Goal: Task Accomplishment & Management: Use online tool/utility

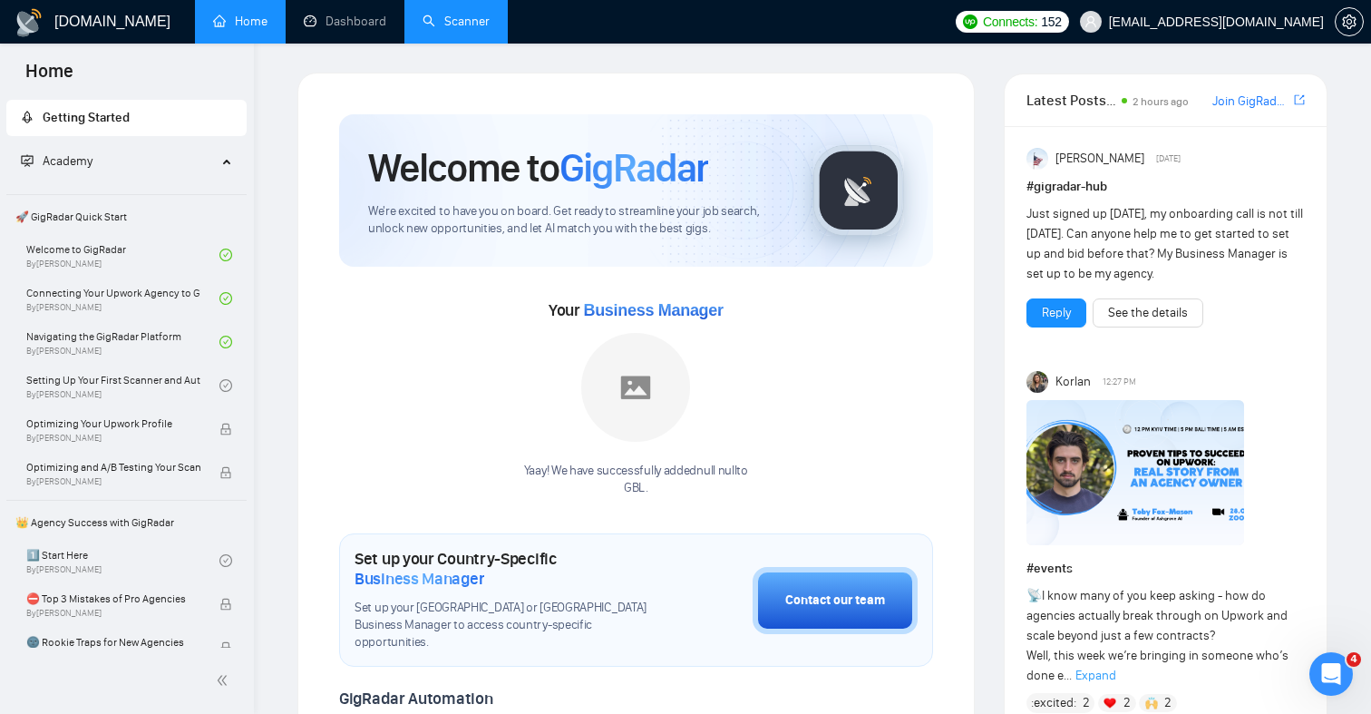
click at [471, 29] on link "Scanner" at bounding box center [456, 21] width 67 height 15
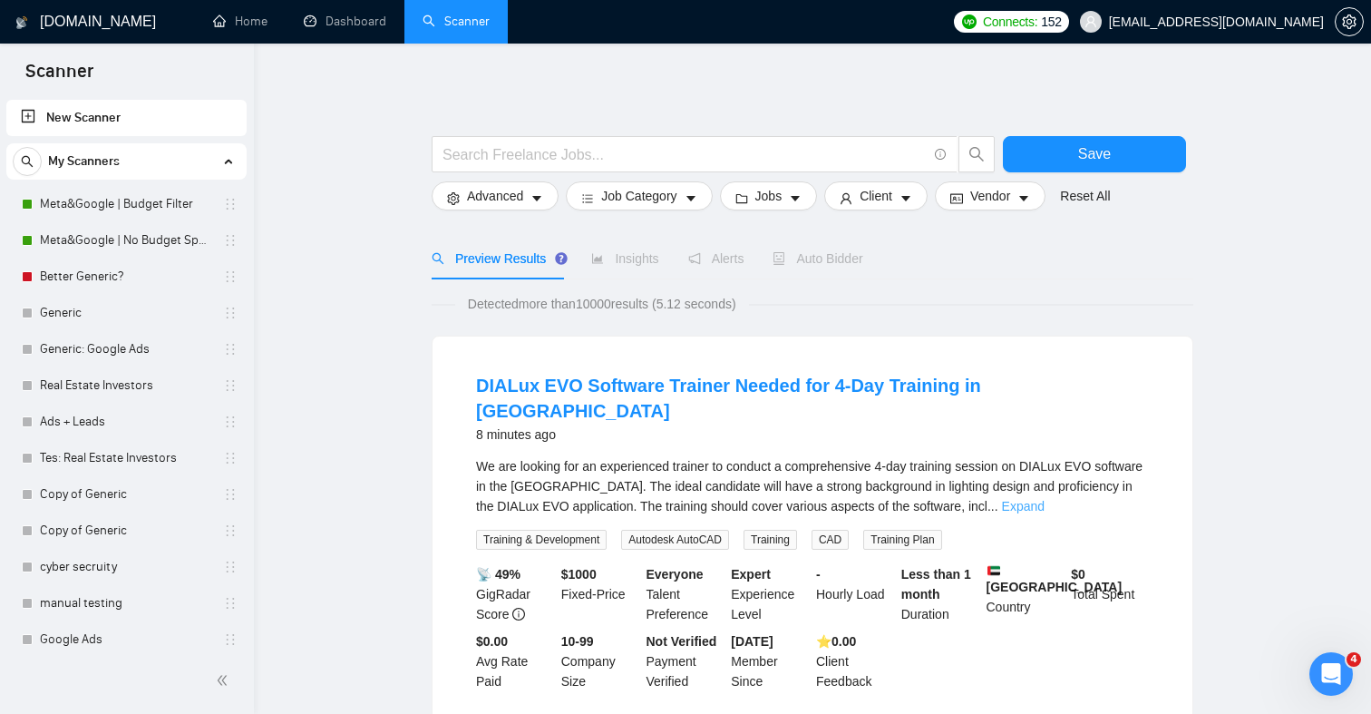
click at [1045, 499] on link "Expand" at bounding box center [1023, 506] width 43 height 15
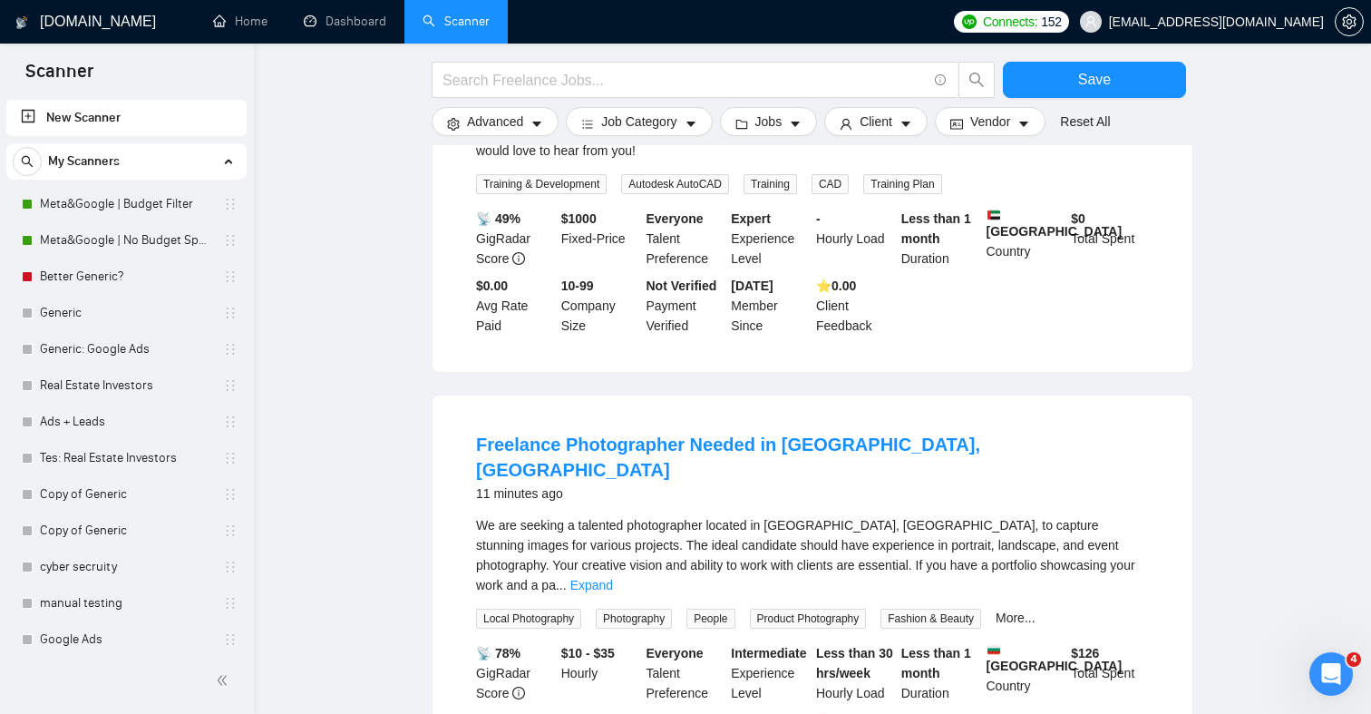
scroll to position [414, 0]
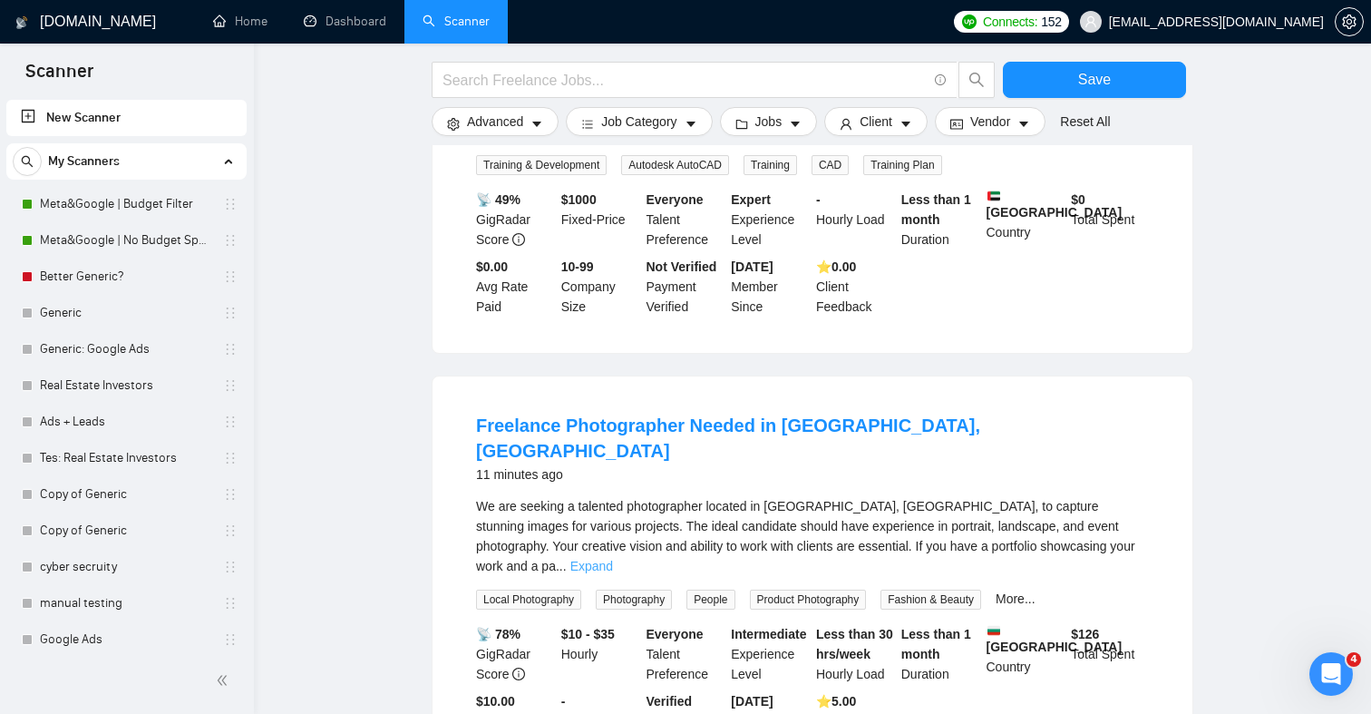
click at [613, 559] on link "Expand" at bounding box center [591, 566] width 43 height 15
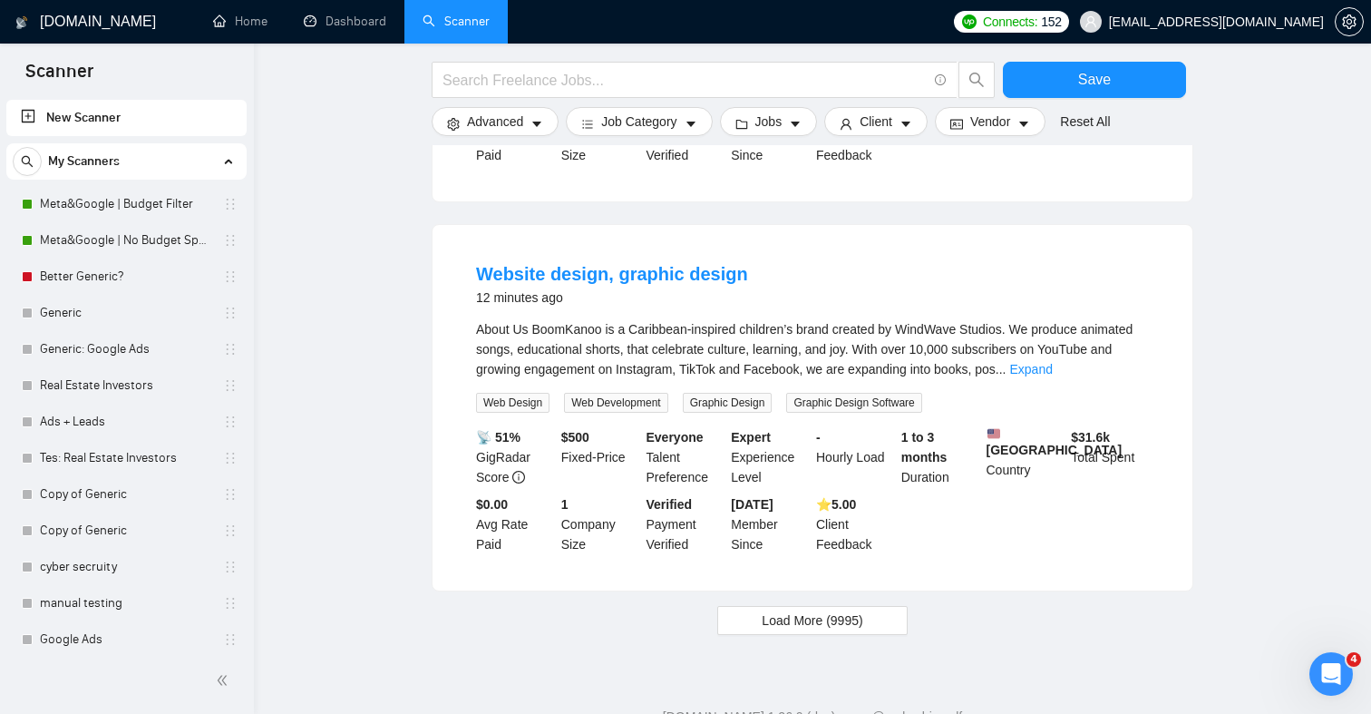
scroll to position [1831, 0]
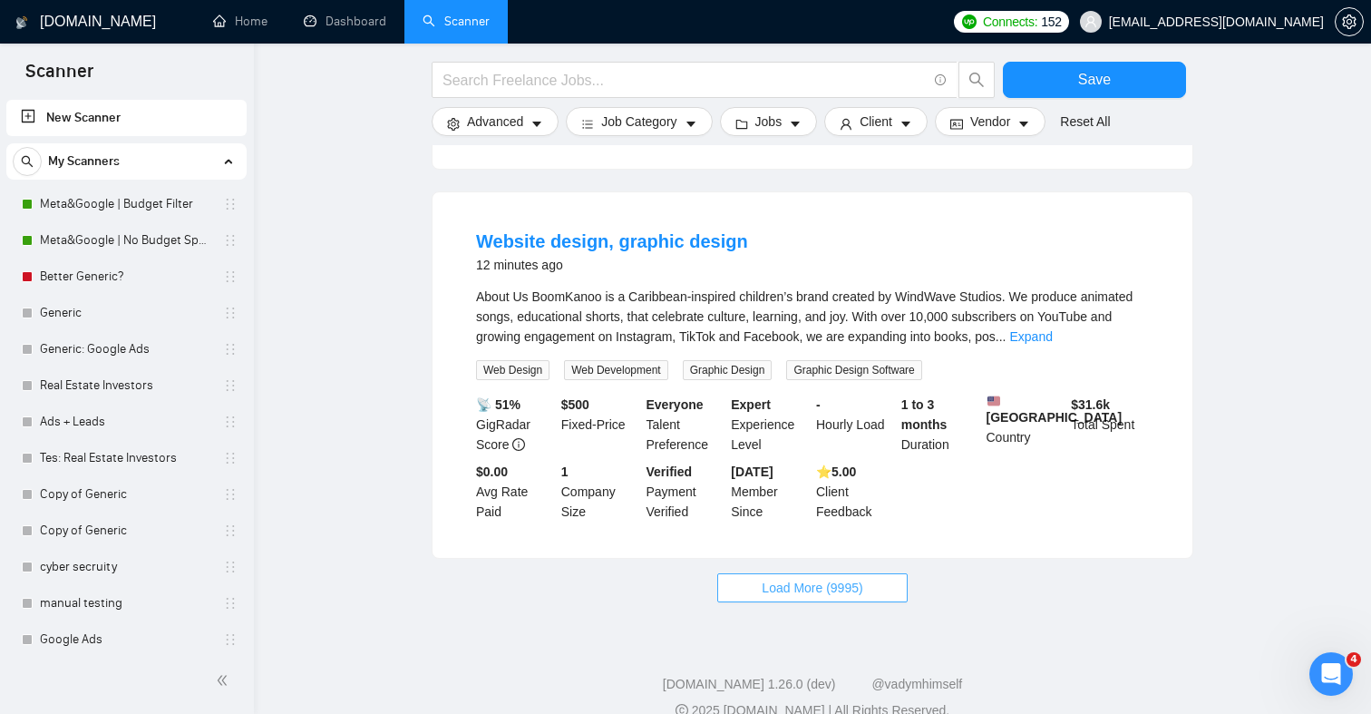
click at [776, 578] on span "Load More (9995)" at bounding box center [812, 588] width 101 height 20
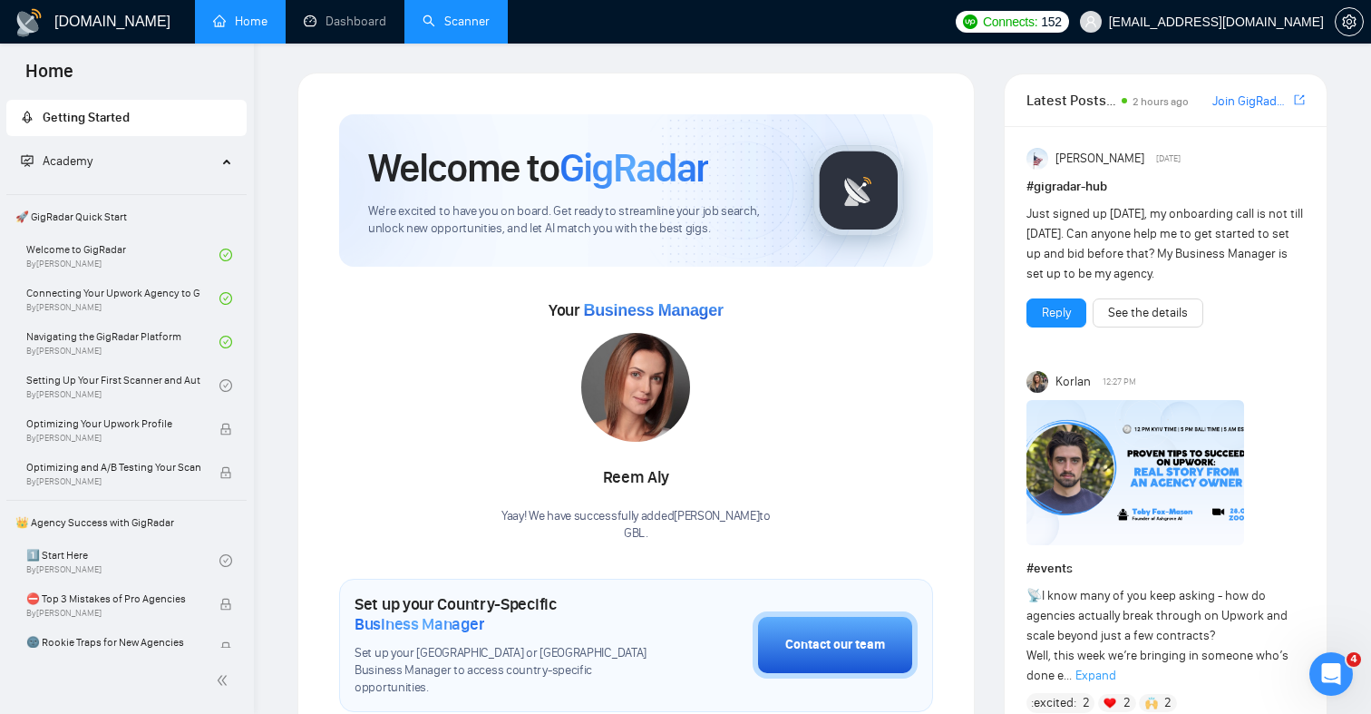
click at [454, 18] on link "Scanner" at bounding box center [456, 21] width 67 height 15
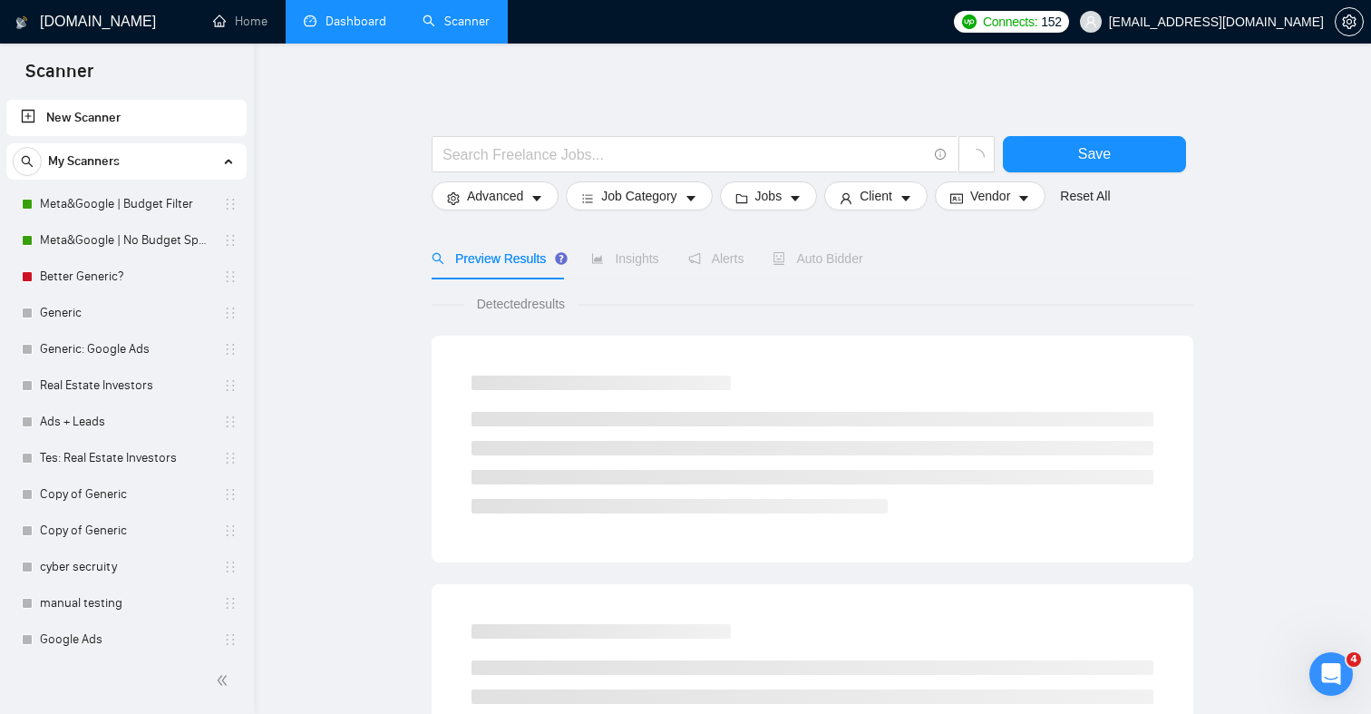
click at [359, 29] on link "Dashboard" at bounding box center [345, 21] width 83 height 15
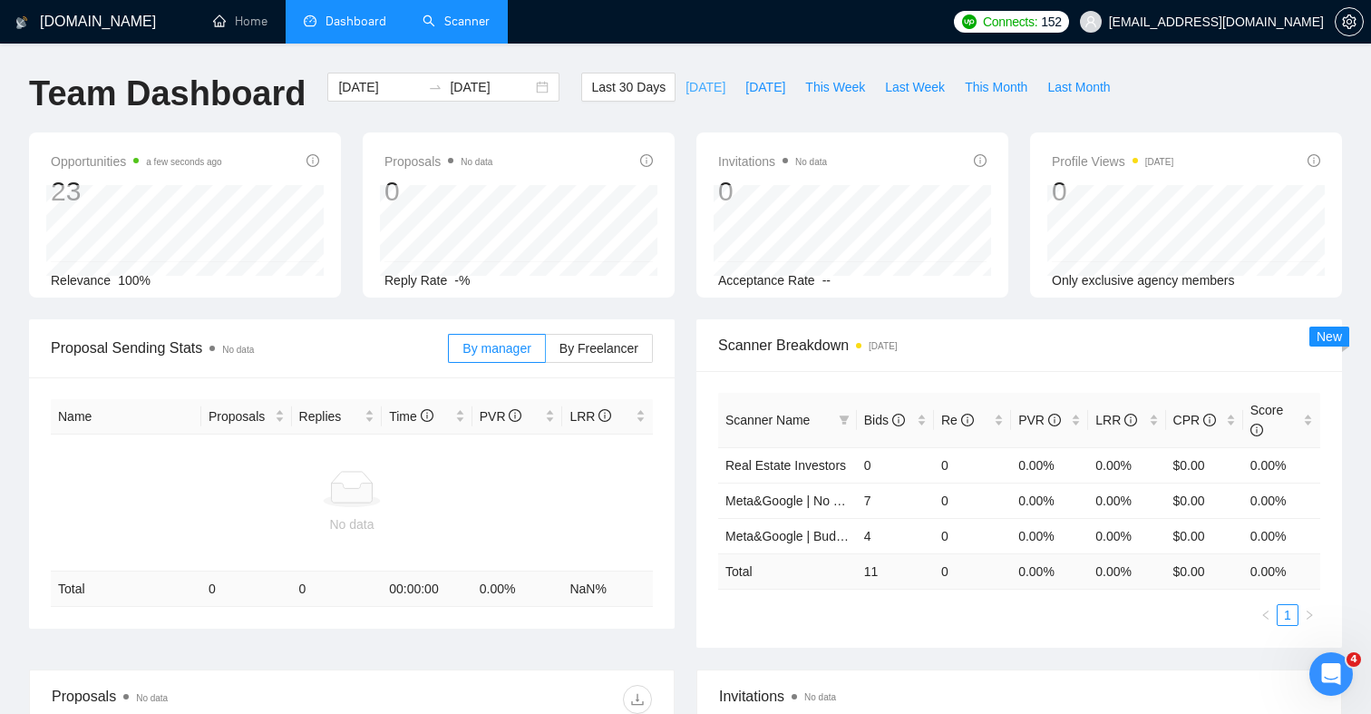
click at [695, 82] on span "[DATE]" at bounding box center [705, 87] width 40 height 20
type input "[DATE]"
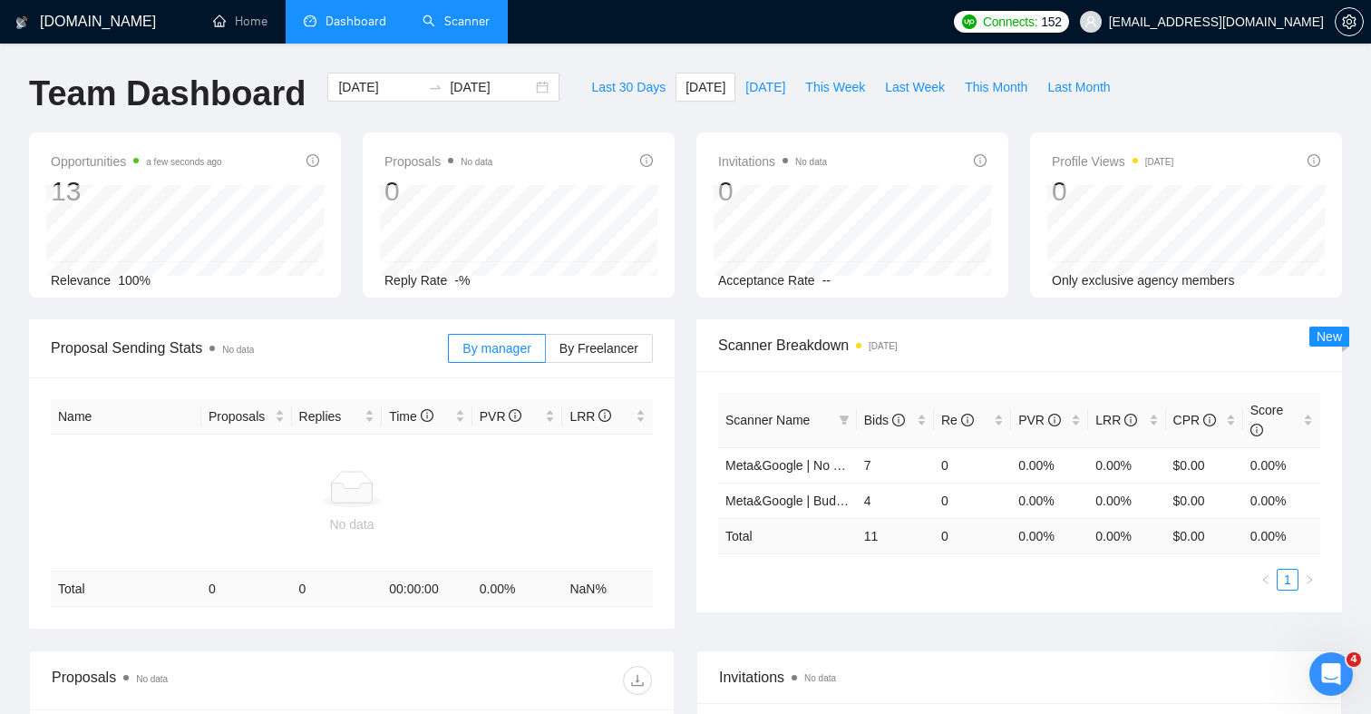
click at [466, 29] on link "Scanner" at bounding box center [456, 21] width 67 height 15
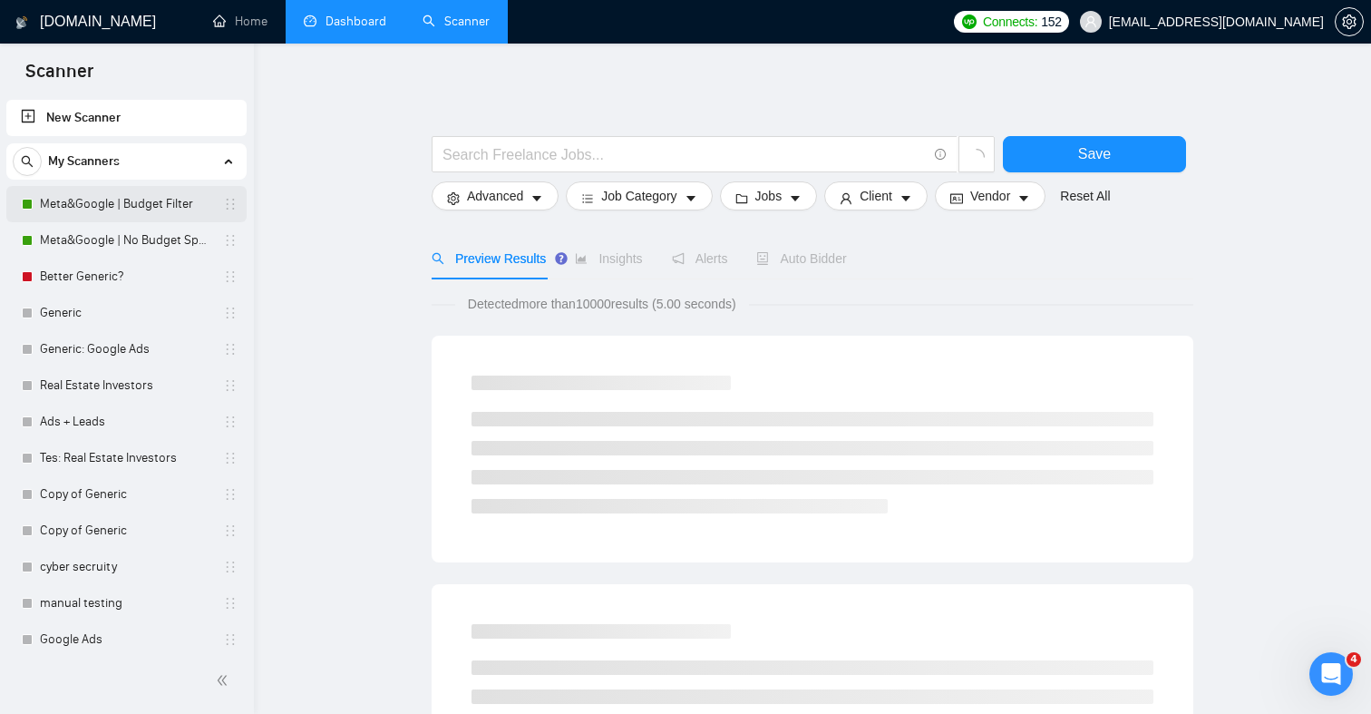
click at [140, 209] on link "Meta&Google | Budget Filter" at bounding box center [126, 204] width 172 height 36
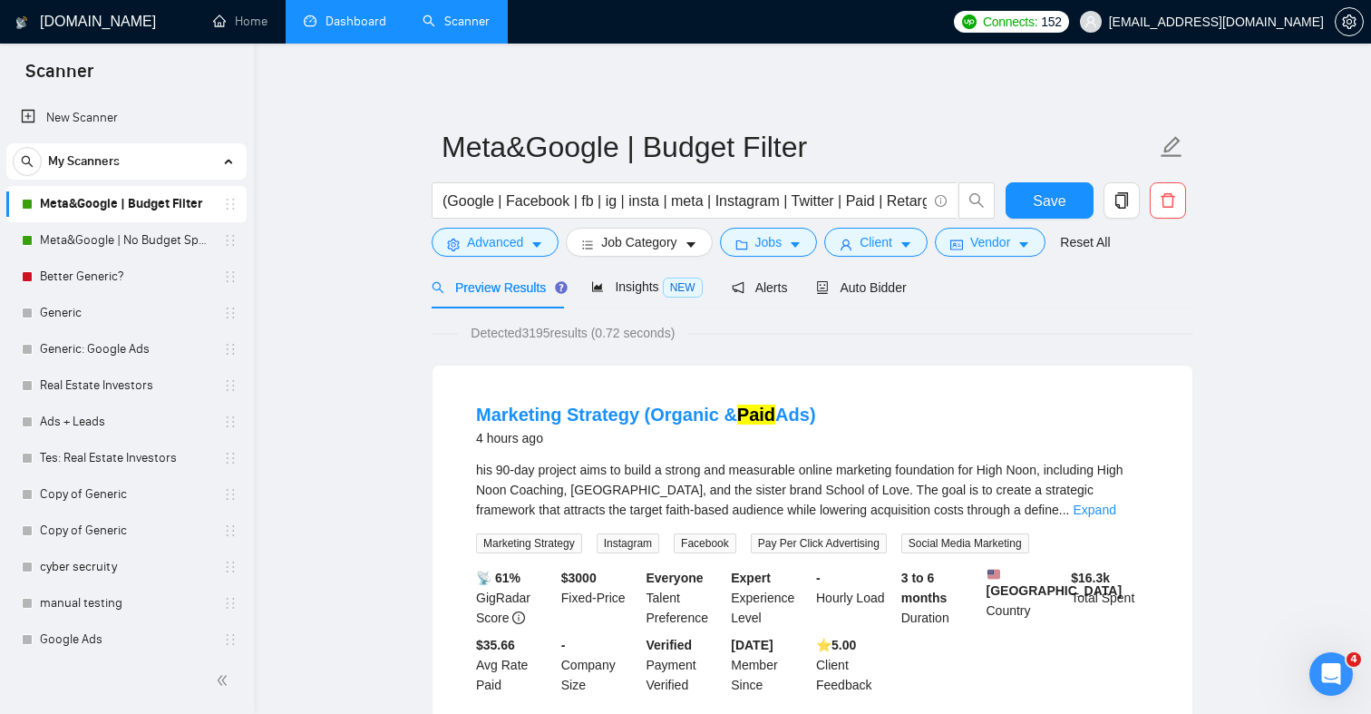
click at [320, 29] on link "Dashboard" at bounding box center [345, 21] width 83 height 15
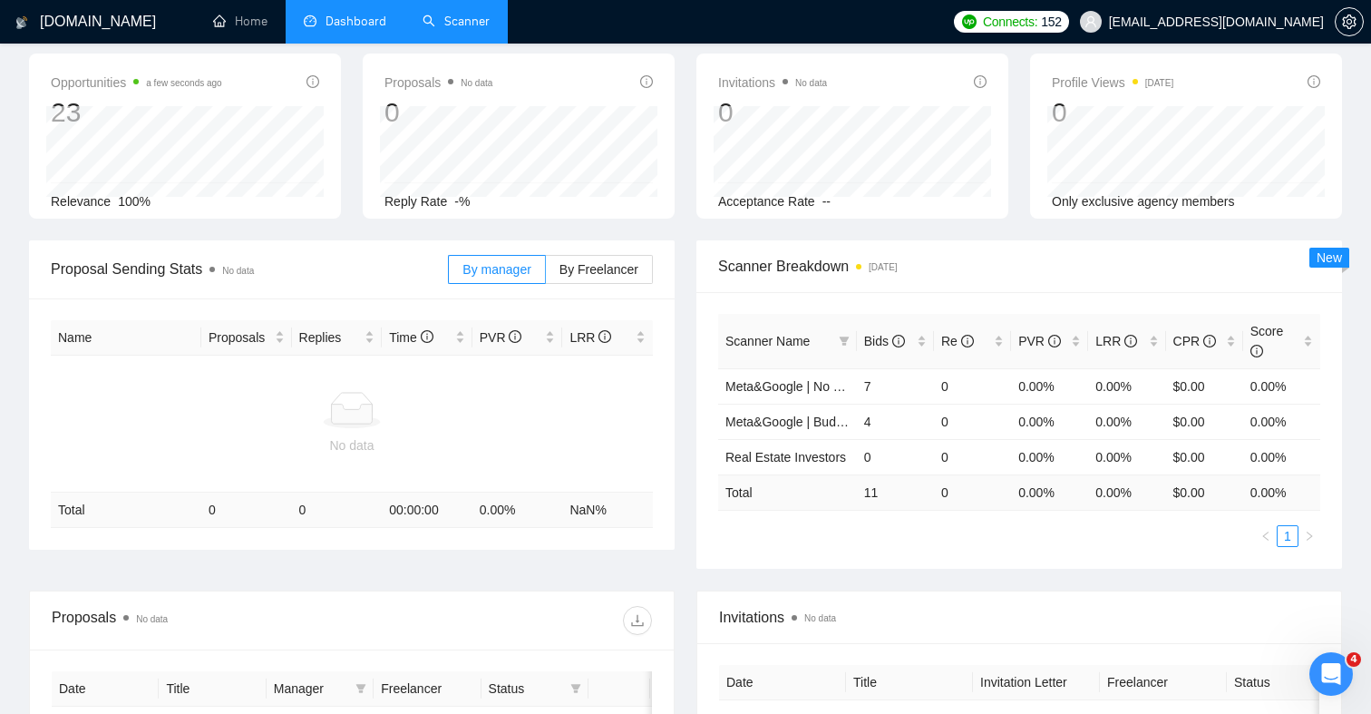
scroll to position [82, 0]
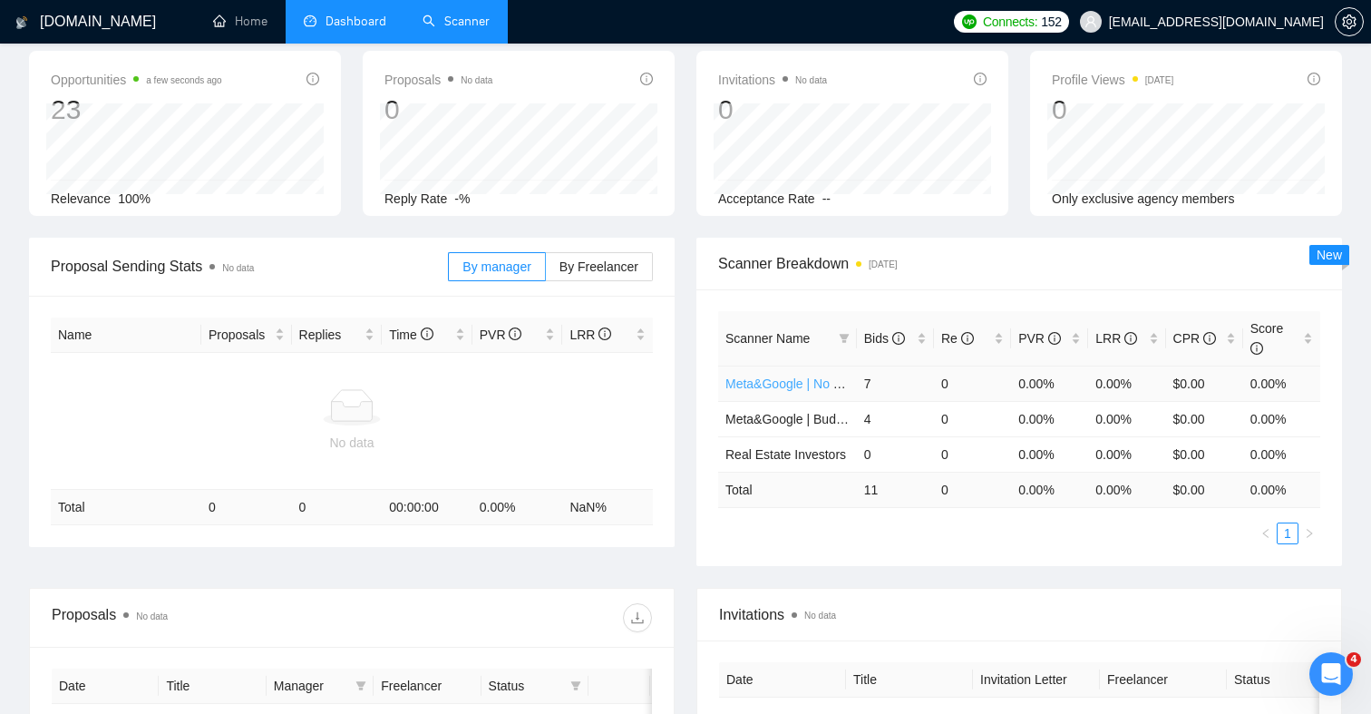
click at [807, 382] on link "Meta&Google | No Budget Specified" at bounding box center [827, 383] width 204 height 15
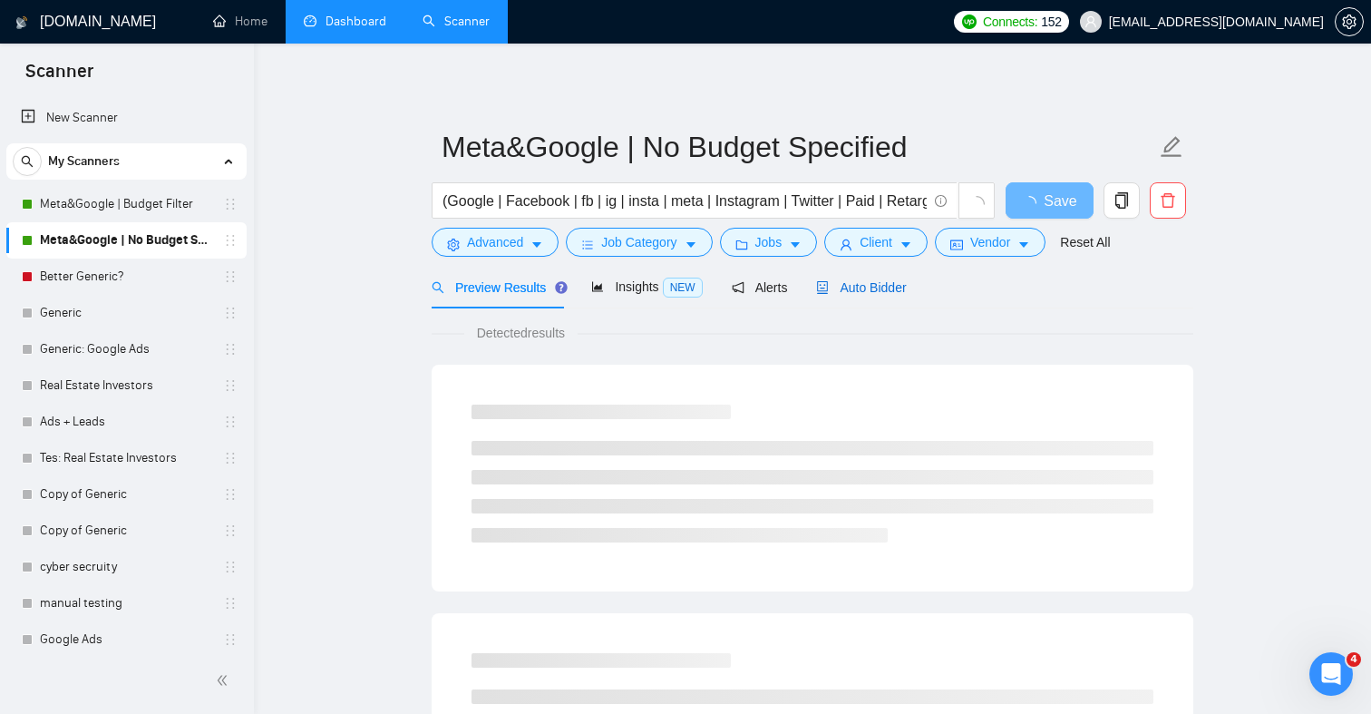
click at [870, 294] on span "Auto Bidder" at bounding box center [861, 287] width 90 height 15
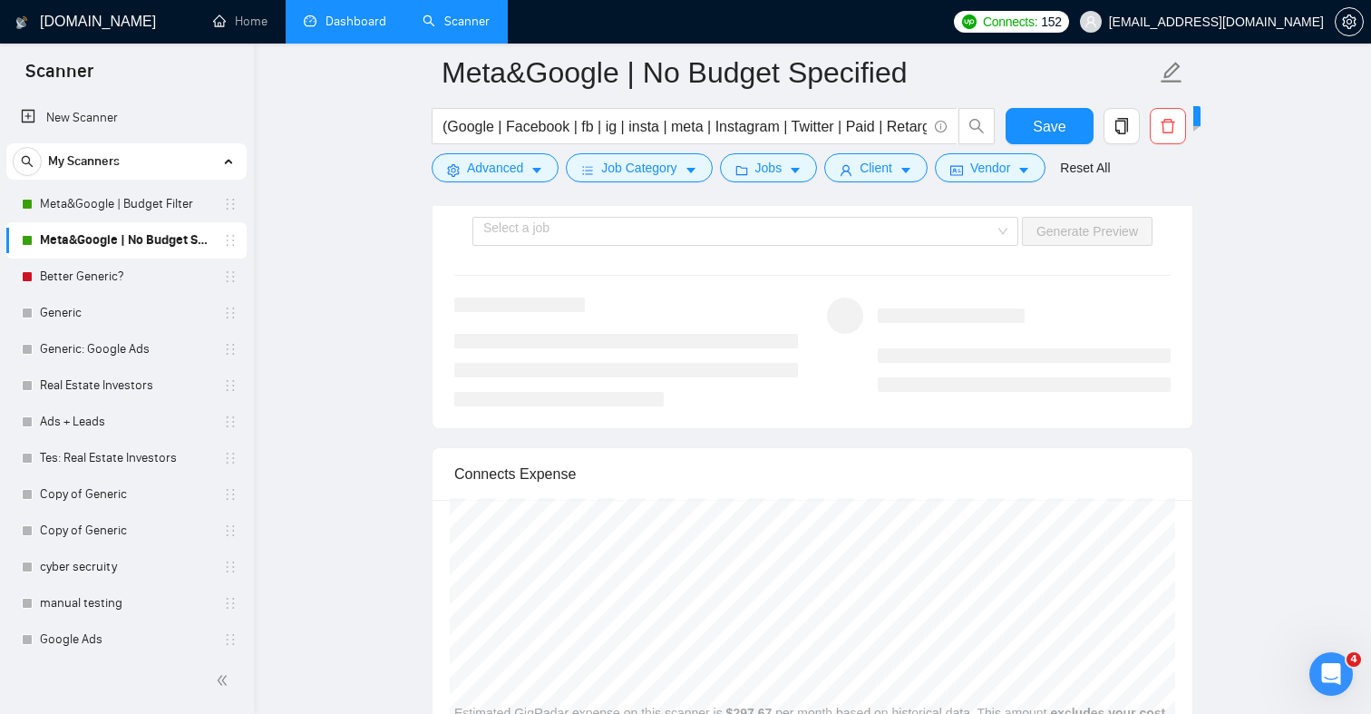
scroll to position [3594, 0]
click at [1310, 668] on div "Open Intercom Messenger" at bounding box center [1328, 671] width 60 height 60
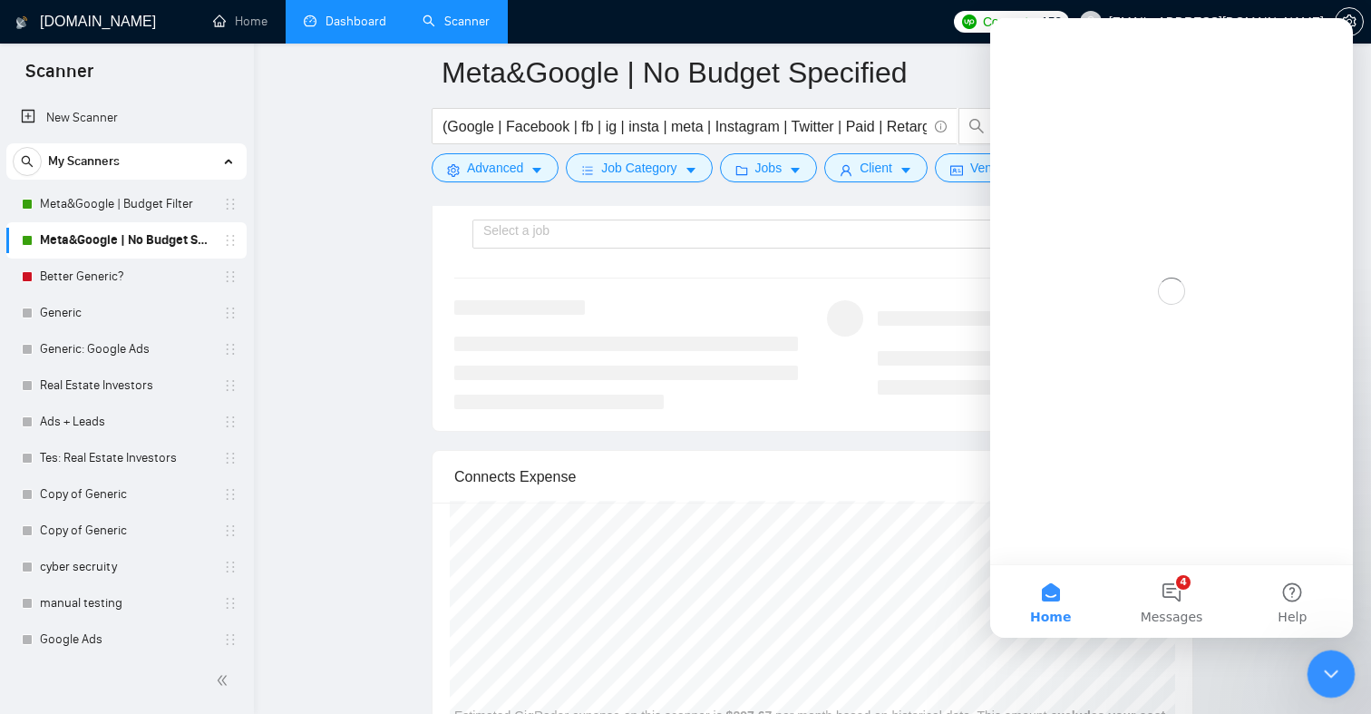
scroll to position [0, 0]
click at [1156, 578] on button "4 Messages" at bounding box center [1171, 601] width 121 height 73
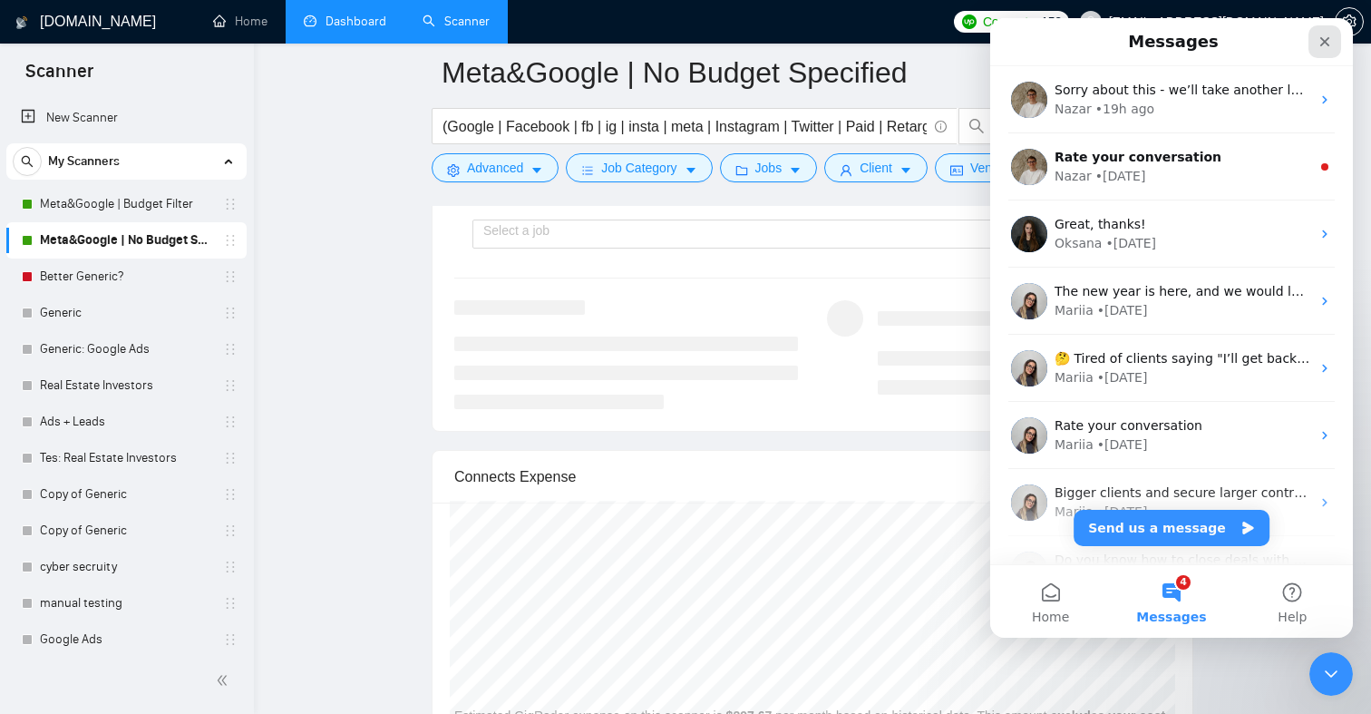
click at [1328, 45] on icon "Close" at bounding box center [1324, 41] width 15 height 15
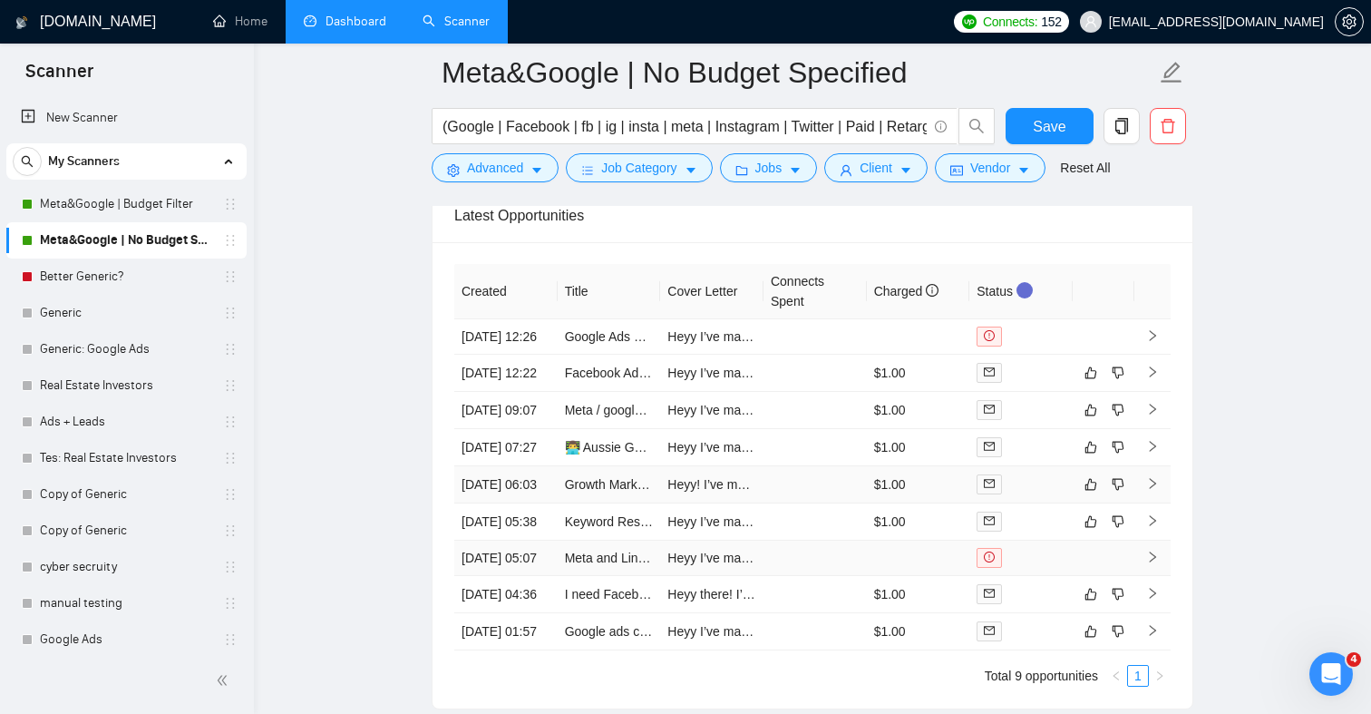
scroll to position [4495, 0]
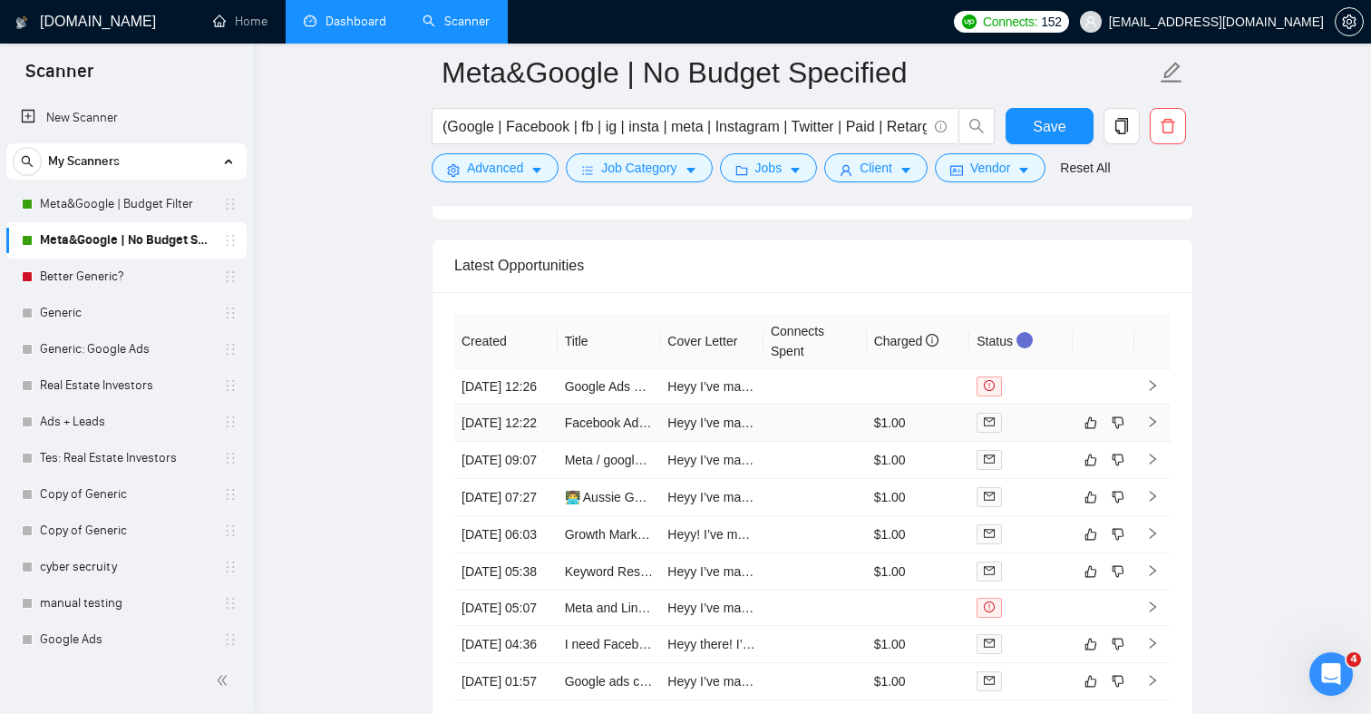
click at [874, 442] on td "$1.00" at bounding box center [918, 422] width 103 height 37
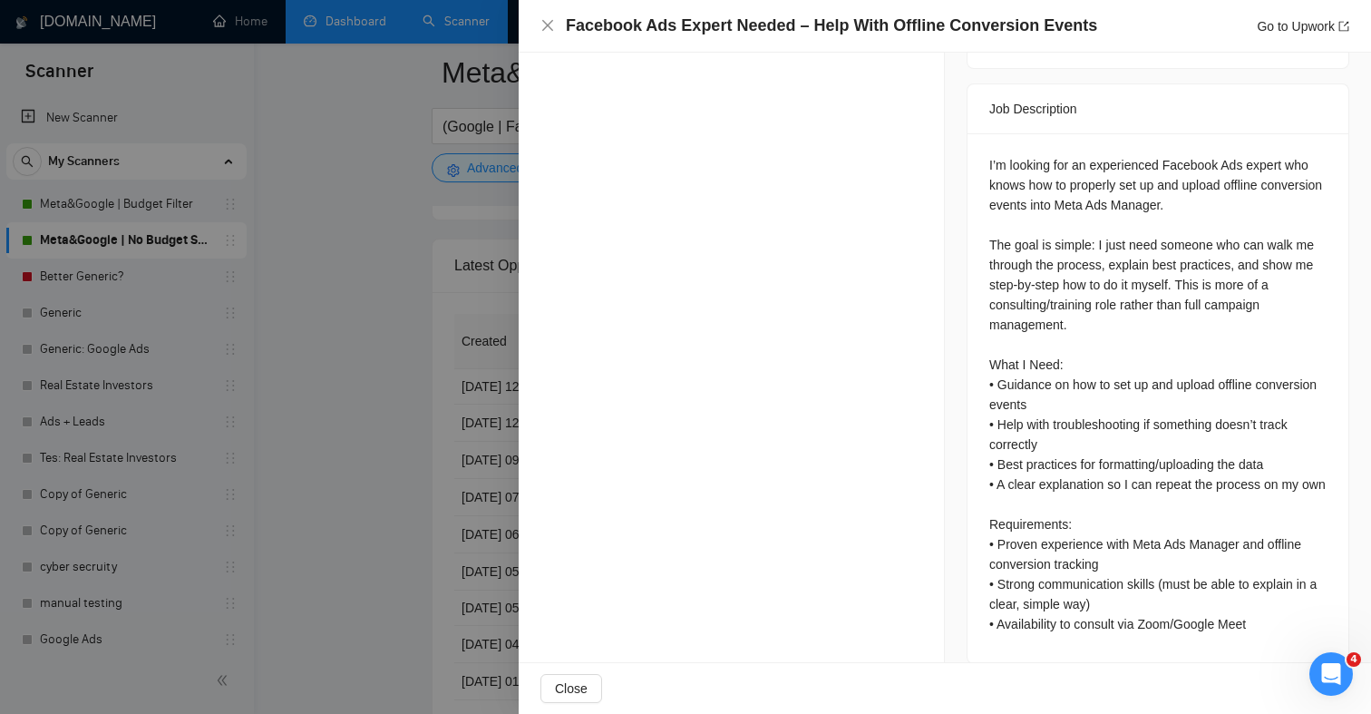
scroll to position [4514, 0]
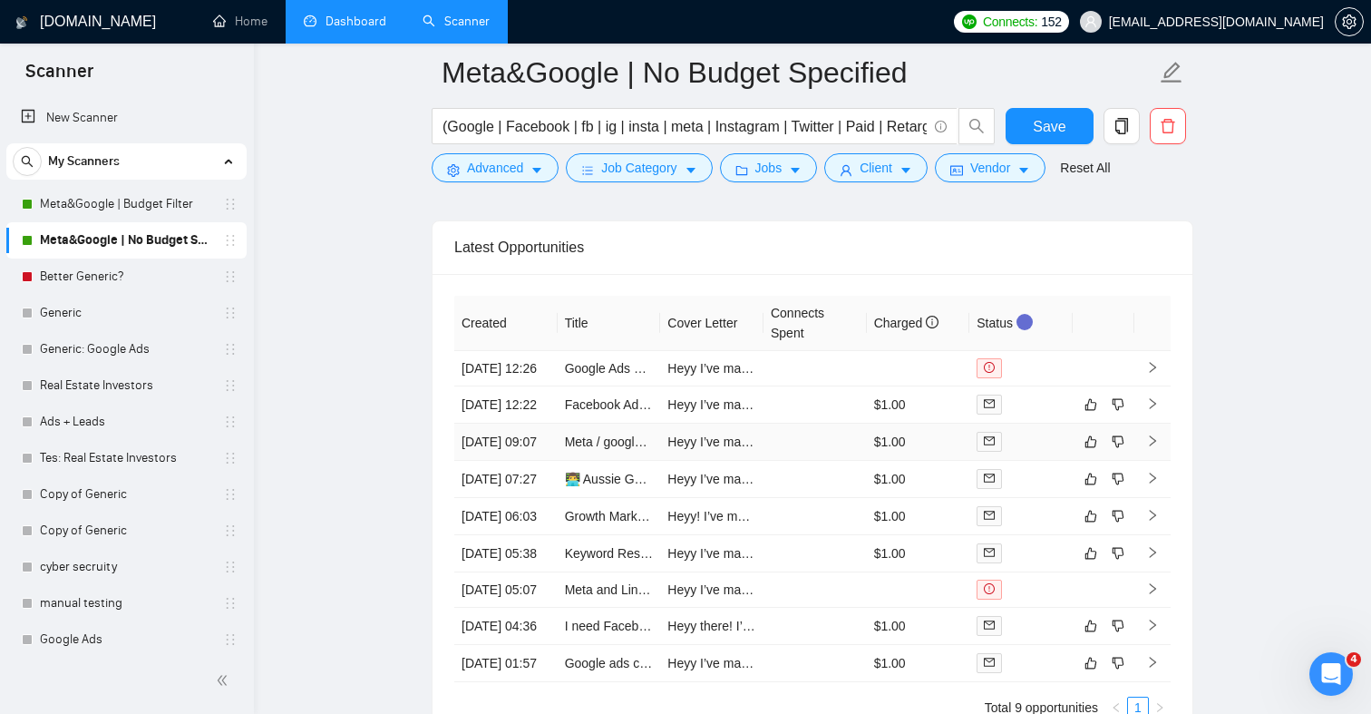
click at [833, 461] on td at bounding box center [814, 441] width 103 height 37
click at [728, 461] on td "Heyy I’ve managed over $100M in ads and specialize in generating leads that con…" at bounding box center [711, 441] width 103 height 37
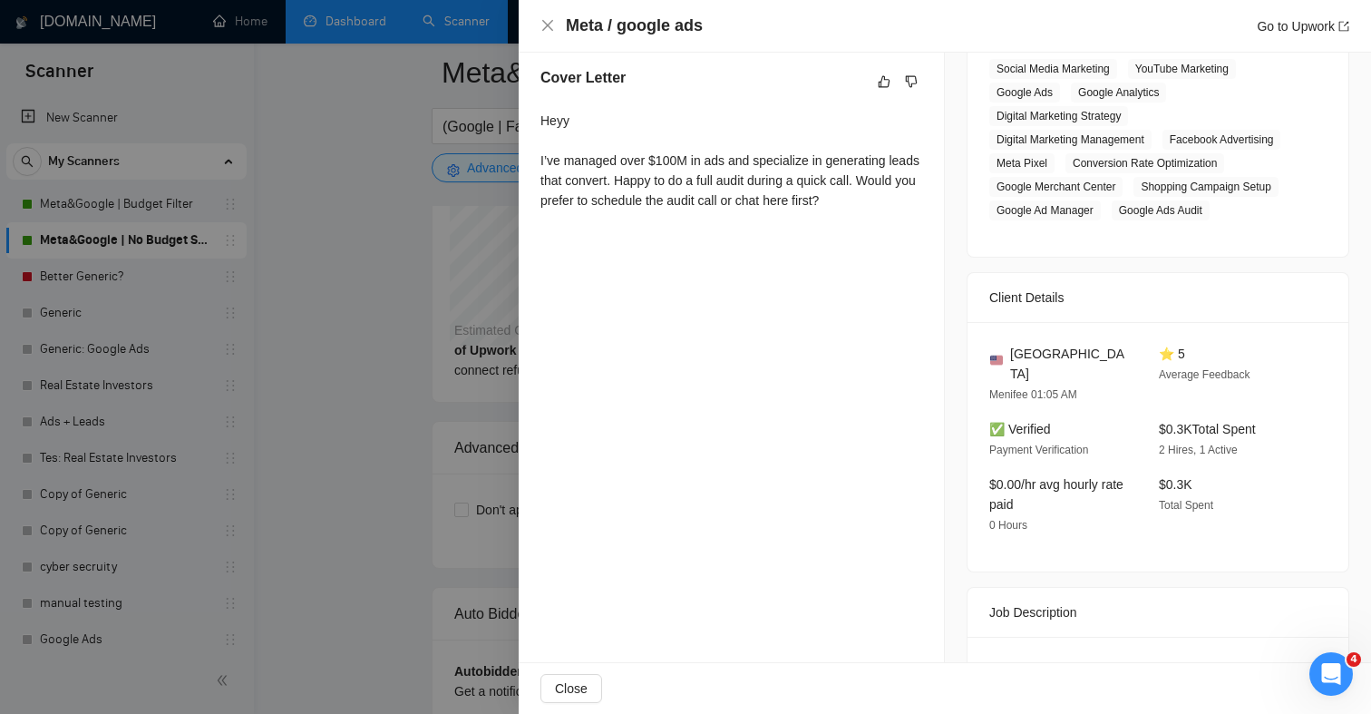
scroll to position [315, 0]
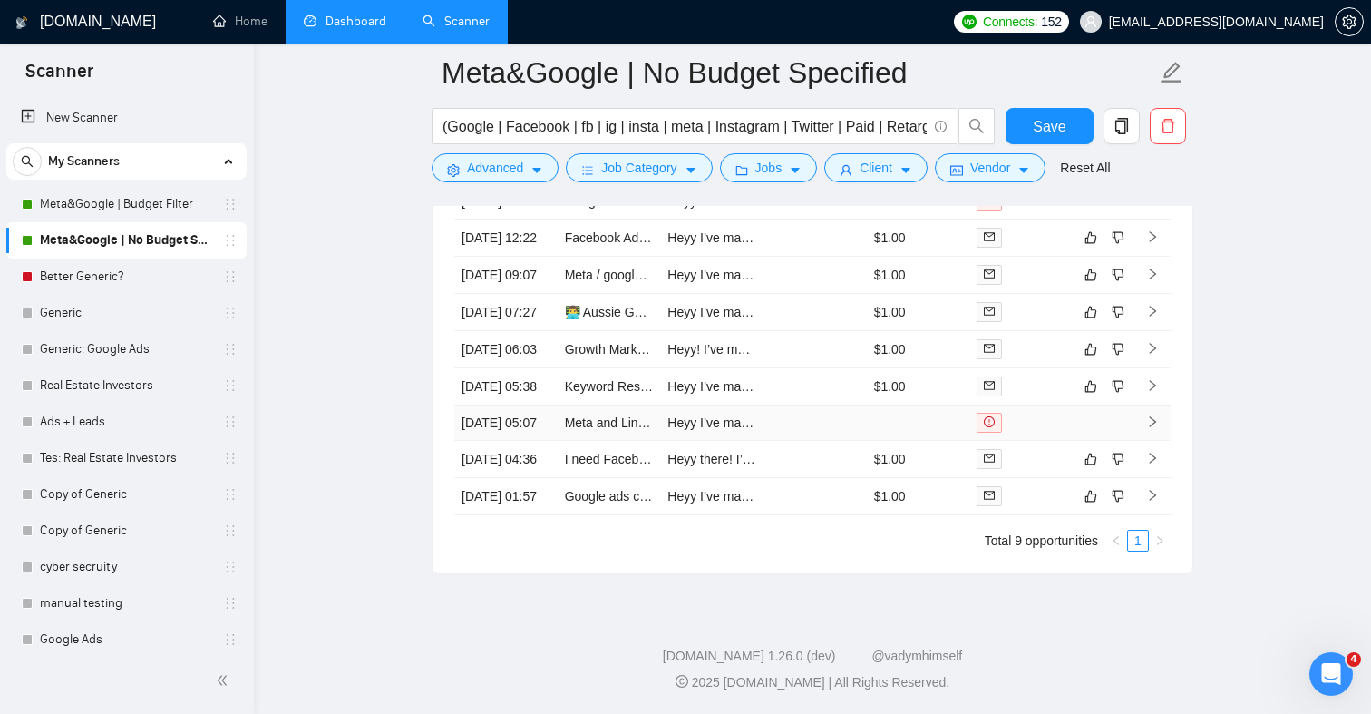
scroll to position [4737, 0]
click at [757, 405] on td "Heyy I’ve managed over $100M in ads and specialize in generating leads that con…" at bounding box center [711, 386] width 103 height 37
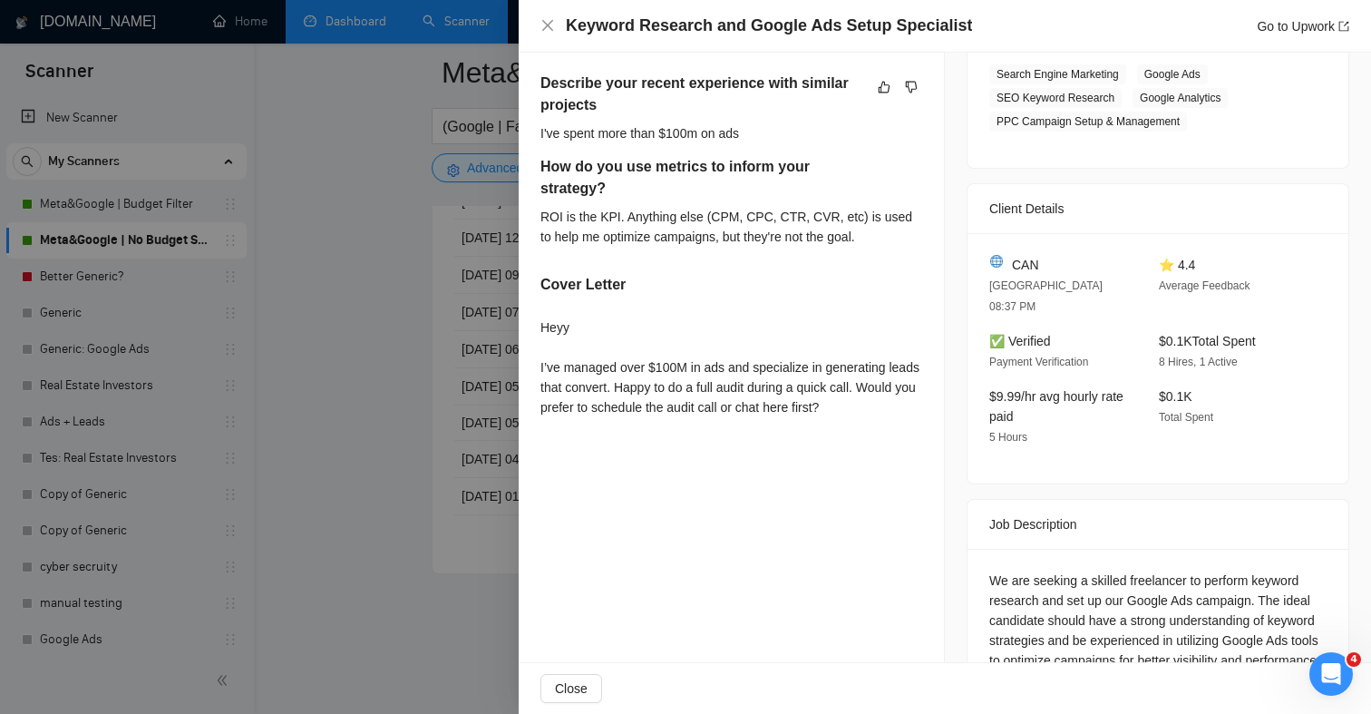
click at [868, 408] on div "Heyy I’ve managed over $100M in ads and specialize in generating leads that con…" at bounding box center [731, 367] width 382 height 100
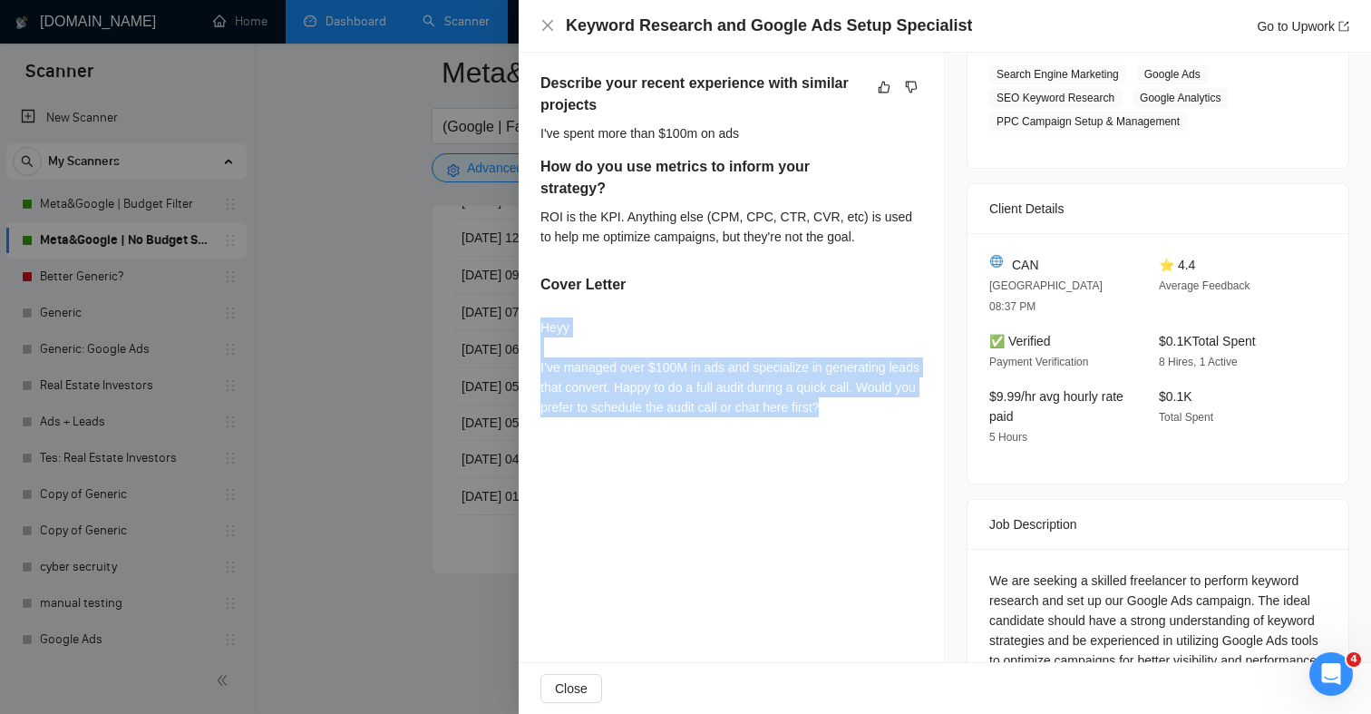
drag, startPoint x: 904, startPoint y: 408, endPoint x: 533, endPoint y: 329, distance: 379.1
click at [533, 329] on div "Describe your recent experience with similar projects I've spent more than $100…" at bounding box center [731, 248] width 425 height 395
copy div "Heyy I’ve managed over $100M in ads and specialize in generating leads that con…"
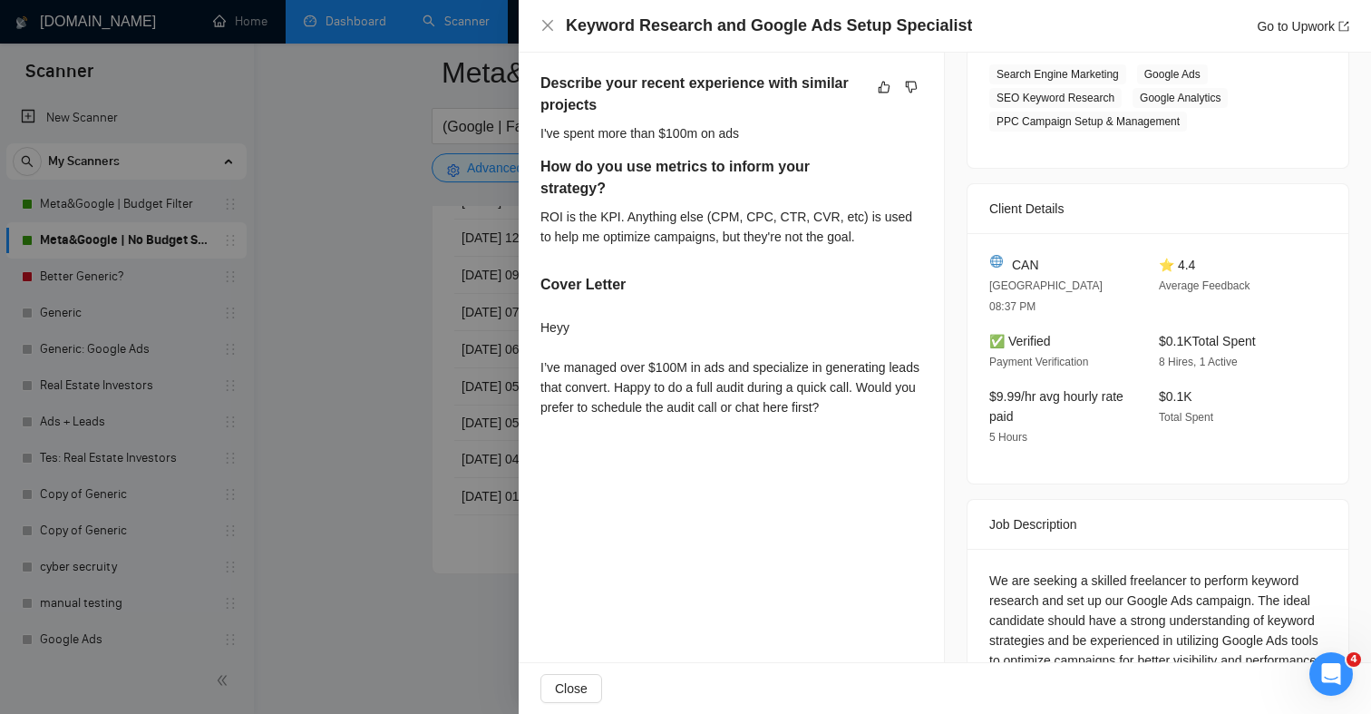
click at [797, 444] on div "Describe your recent experience with similar projects I've spent more than $100…" at bounding box center [731, 248] width 425 height 395
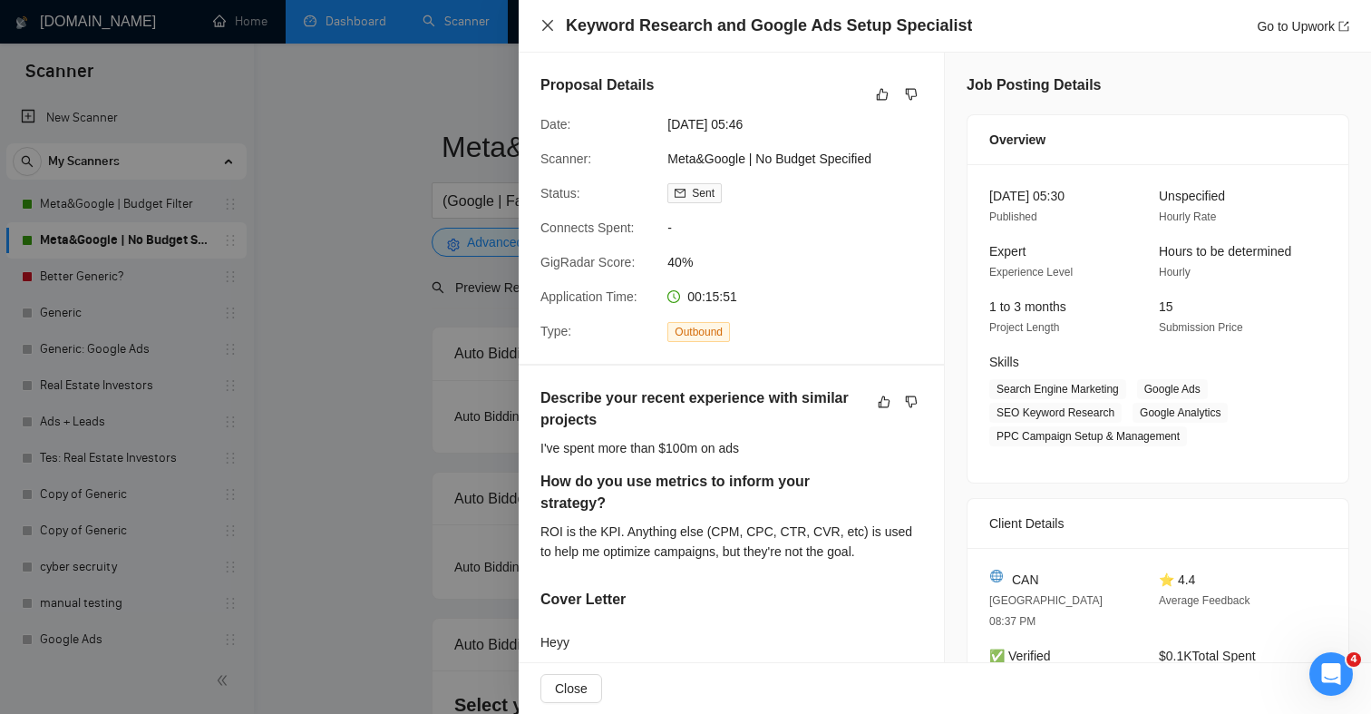
click at [554, 30] on icon "close" at bounding box center [547, 25] width 15 height 15
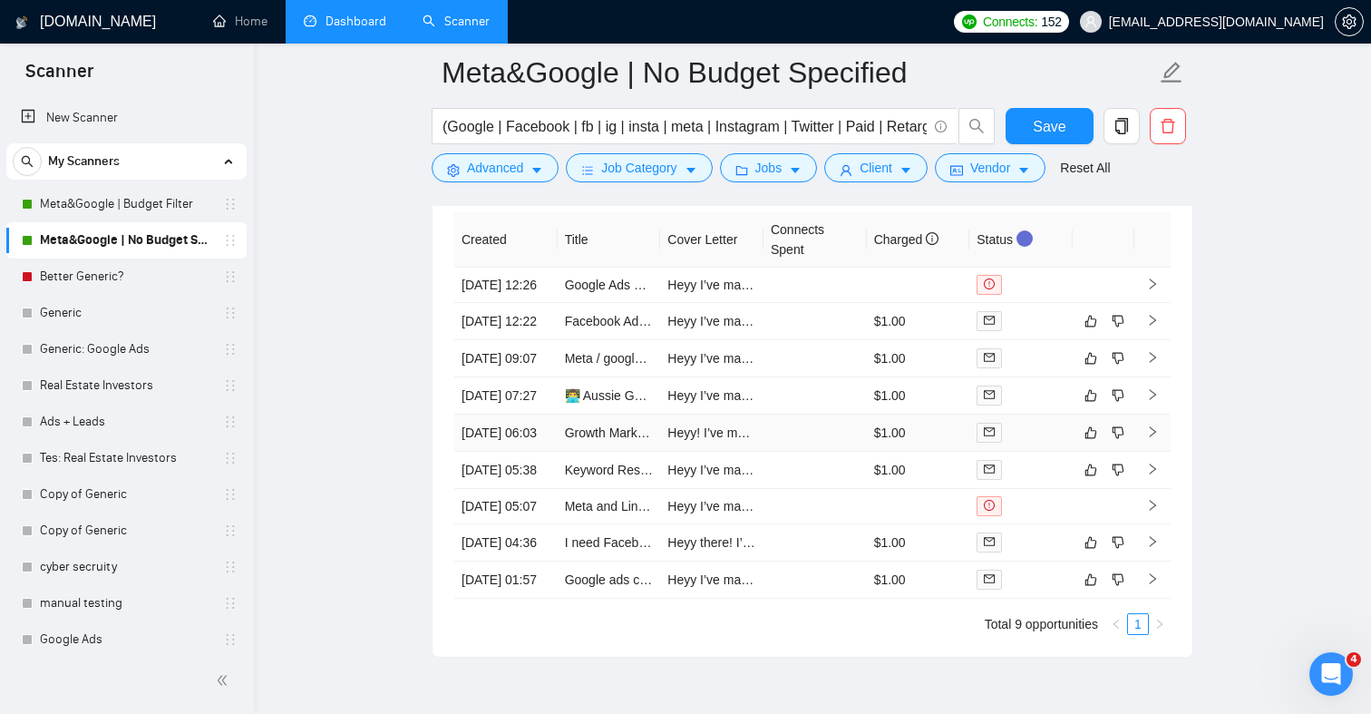
scroll to position [4617, 0]
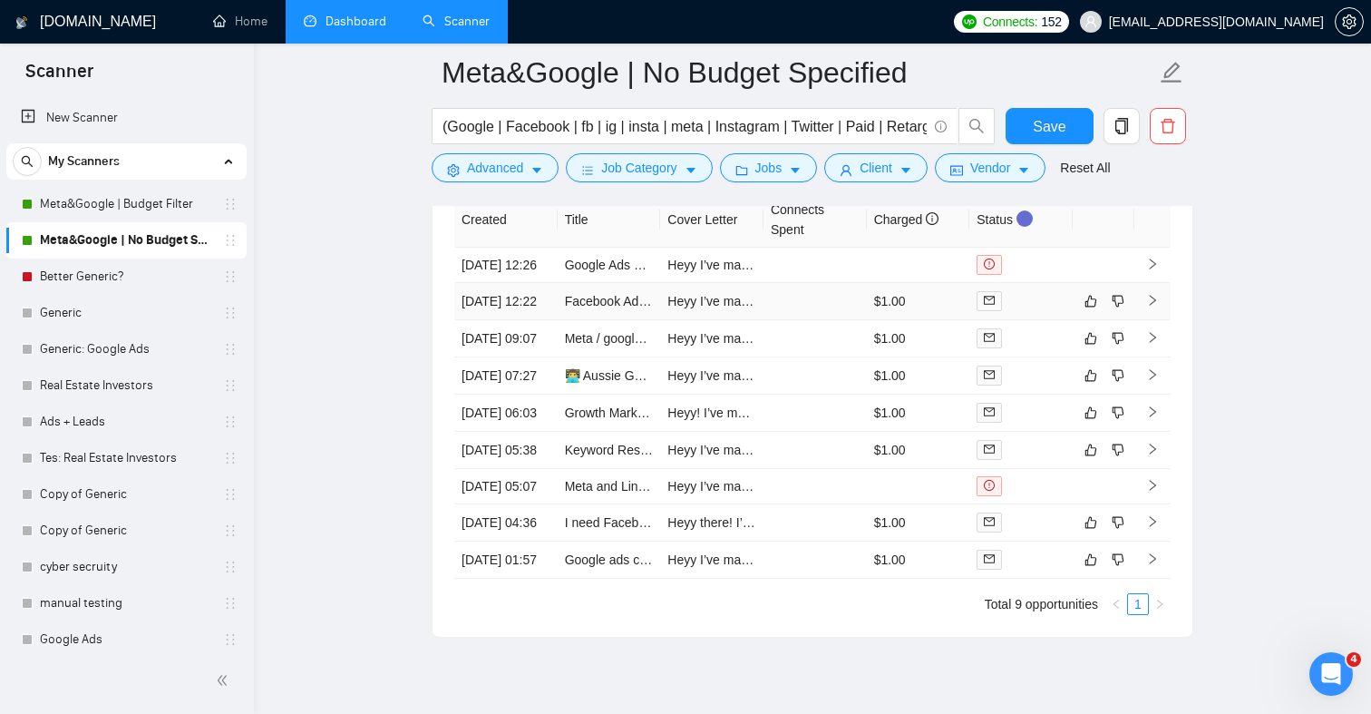
click at [941, 320] on td "$1.00" at bounding box center [918, 301] width 103 height 37
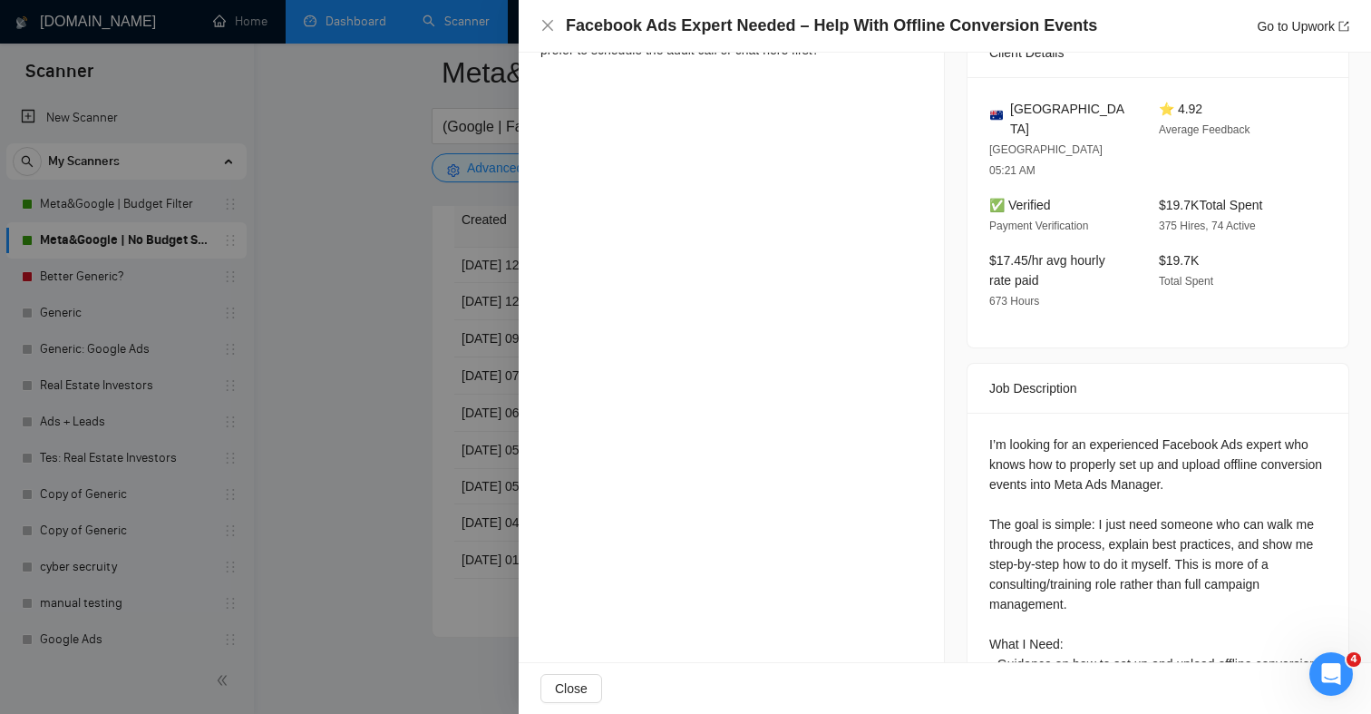
scroll to position [475, 0]
